Goal: Information Seeking & Learning: Learn about a topic

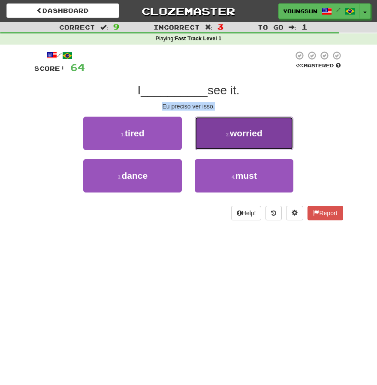
click at [251, 121] on button "2 . worried" at bounding box center [244, 133] width 99 height 33
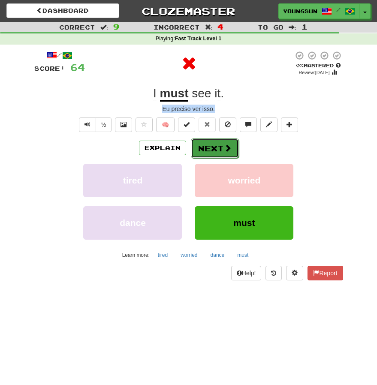
click at [216, 143] on button "Next" at bounding box center [215, 149] width 48 height 20
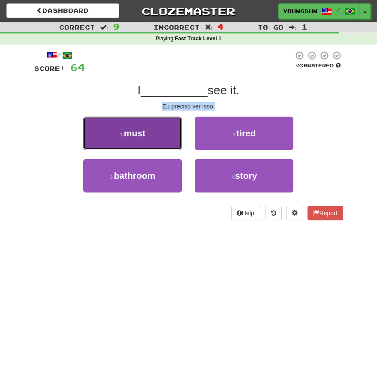
click at [140, 134] on span "must" at bounding box center [134, 133] width 21 height 10
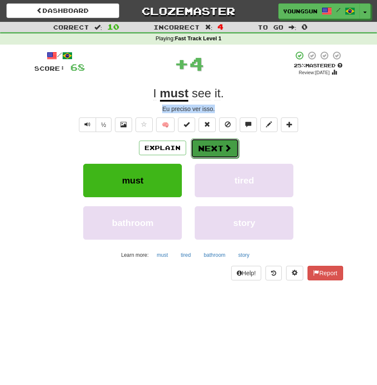
click at [217, 139] on button "Next" at bounding box center [215, 149] width 48 height 20
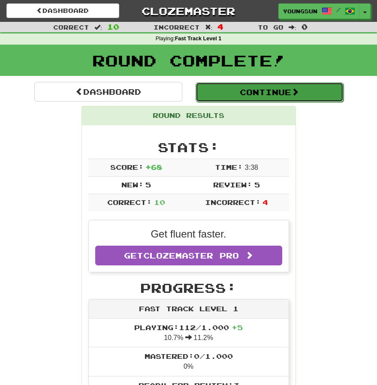
click at [288, 94] on button "Continue" at bounding box center [270, 92] width 148 height 20
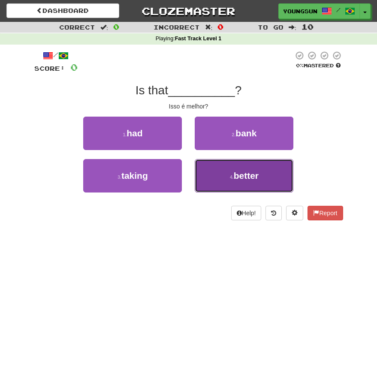
click at [241, 174] on span "better" at bounding box center [246, 176] width 25 height 10
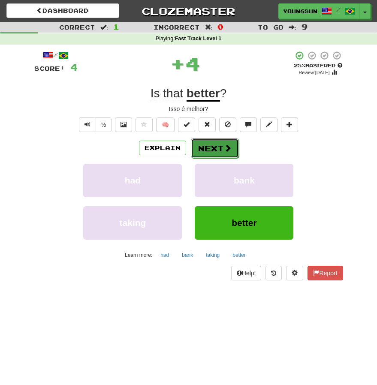
click at [215, 142] on button "Next" at bounding box center [215, 149] width 48 height 20
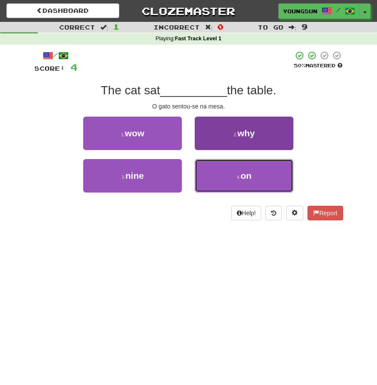
click at [246, 169] on button "4 . on" at bounding box center [244, 175] width 99 height 33
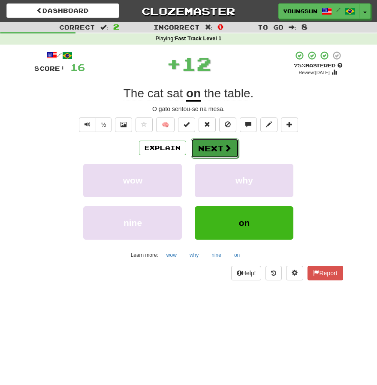
click at [213, 150] on button "Next" at bounding box center [215, 149] width 48 height 20
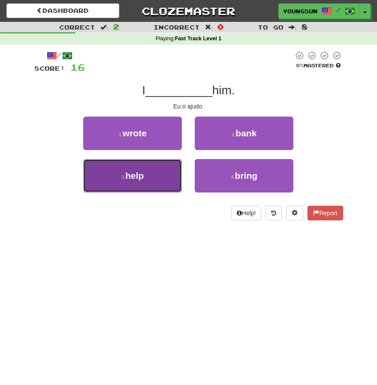
click at [150, 177] on button "3 . help" at bounding box center [132, 175] width 99 height 33
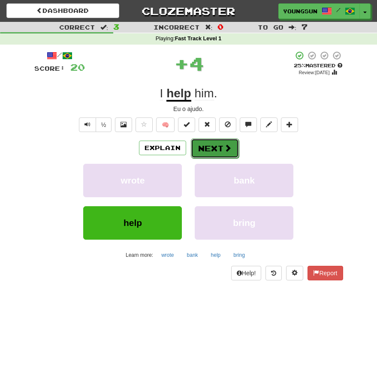
click at [214, 151] on button "Next" at bounding box center [215, 149] width 48 height 20
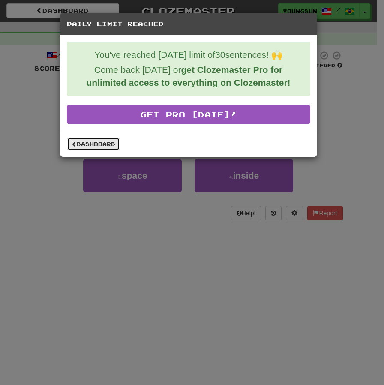
click at [118, 146] on link "Dashboard" at bounding box center [93, 144] width 53 height 13
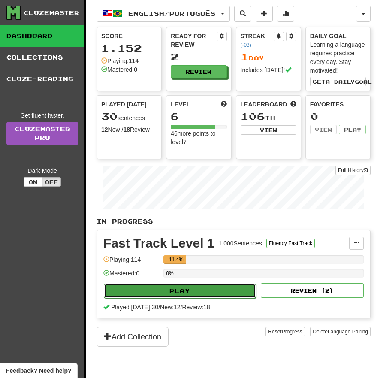
click at [182, 284] on button "Play" at bounding box center [180, 291] width 152 height 15
select select "**"
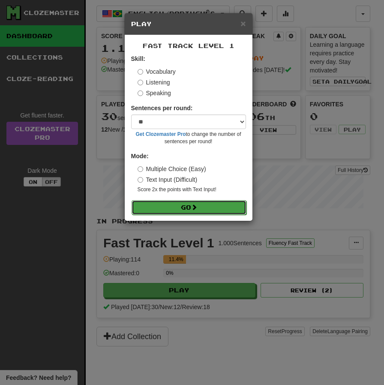
click at [213, 205] on button "Go" at bounding box center [189, 207] width 115 height 15
